Goal: Information Seeking & Learning: Learn about a topic

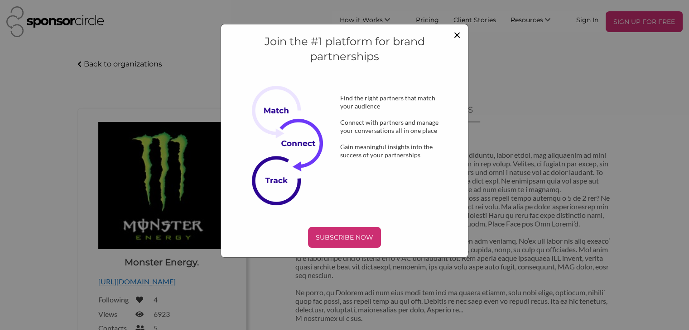
click at [459, 37] on span "×" at bounding box center [456, 34] width 7 height 15
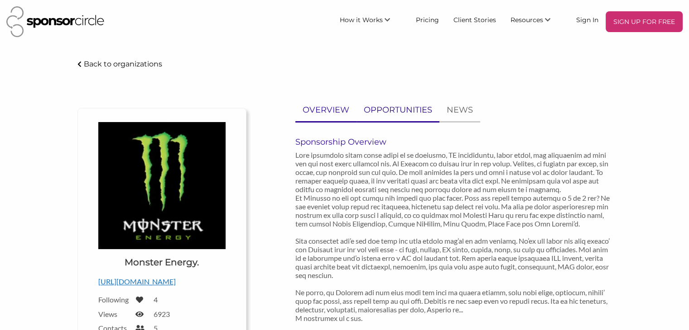
click at [395, 107] on p "OPPORTUNITIES" at bounding box center [398, 110] width 68 height 13
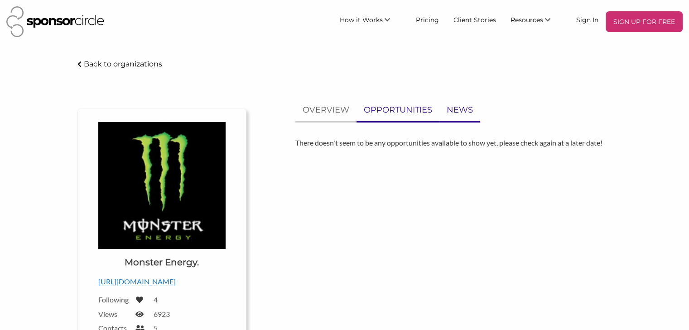
click at [457, 113] on p "NEWS" at bounding box center [459, 110] width 26 height 13
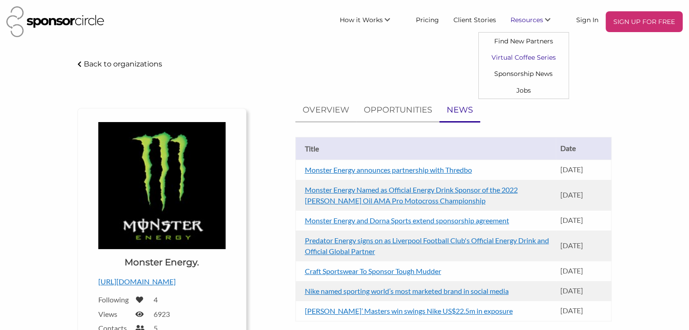
click at [536, 57] on link "Virtual Coffee Series" at bounding box center [523, 57] width 90 height 16
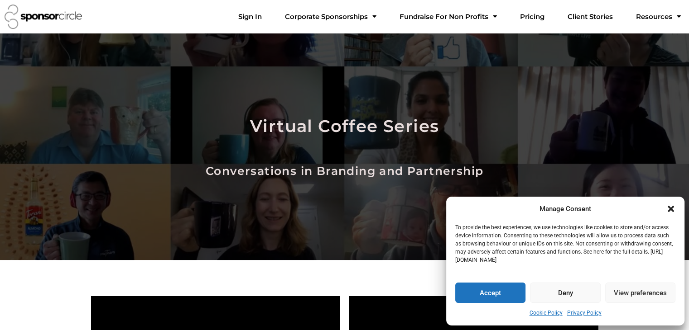
click at [671, 210] on icon "Close dialogue" at bounding box center [670, 209] width 6 height 6
